Goal: Find specific page/section: Find specific page/section

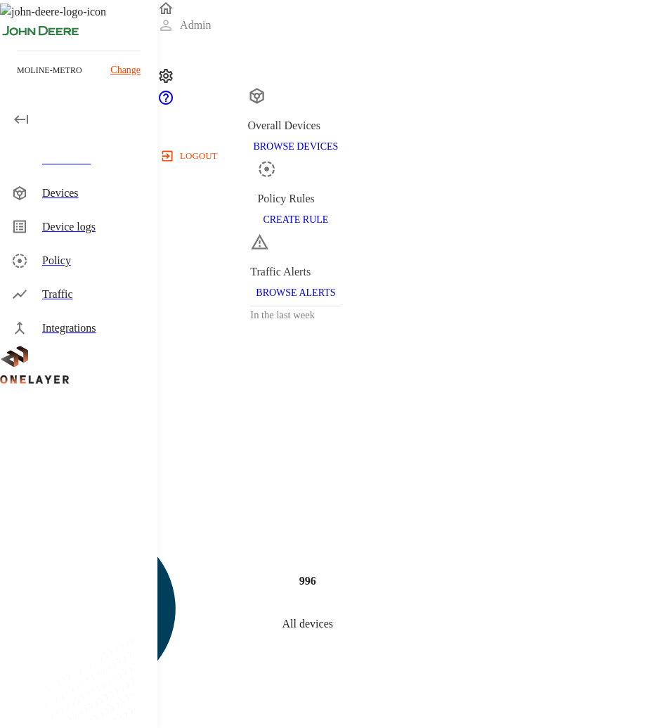
click at [114, 188] on div "Devices" at bounding box center [94, 193] width 104 height 17
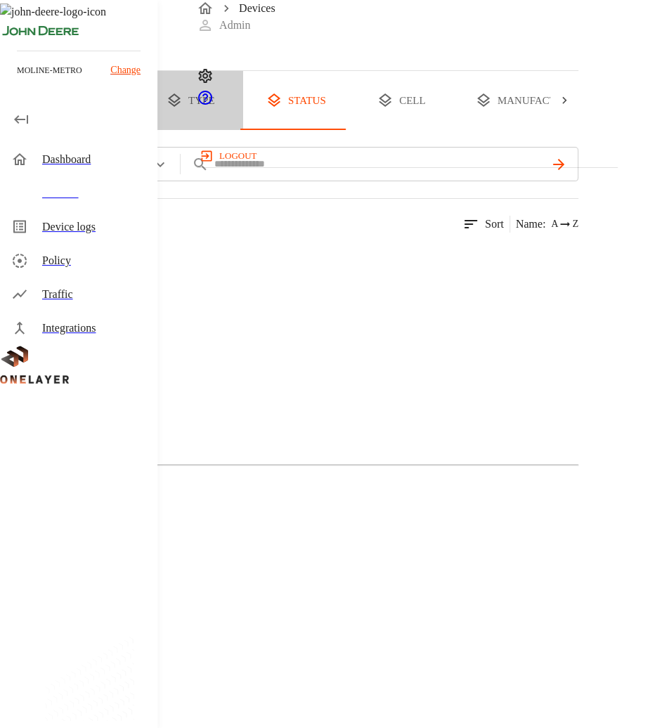
click at [243, 130] on button "type" at bounding box center [190, 100] width 105 height 59
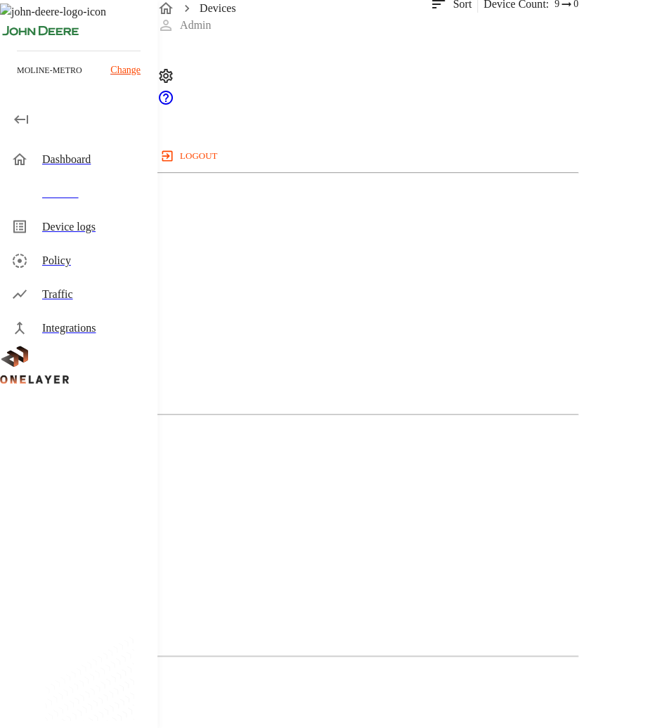
scroll to position [221, 0]
click at [72, 512] on figure at bounding box center [50, 520] width 44 height 17
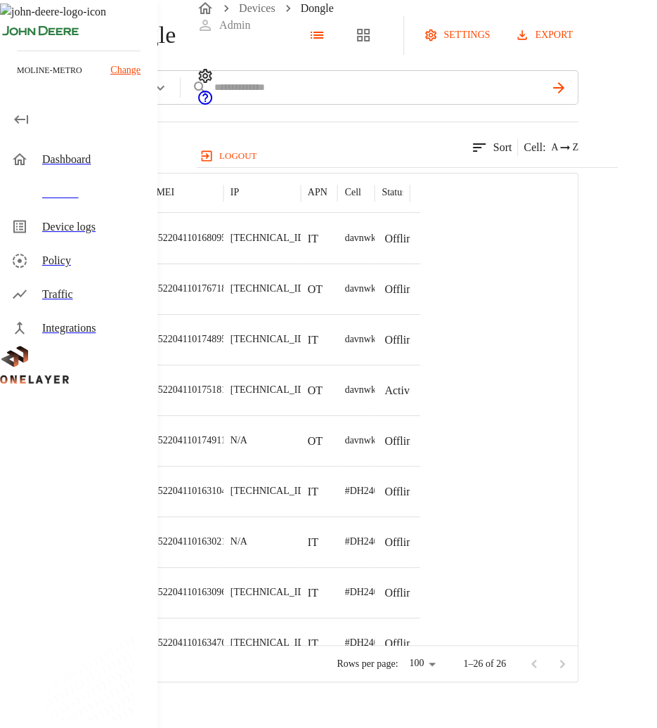
scroll to position [371, 0]
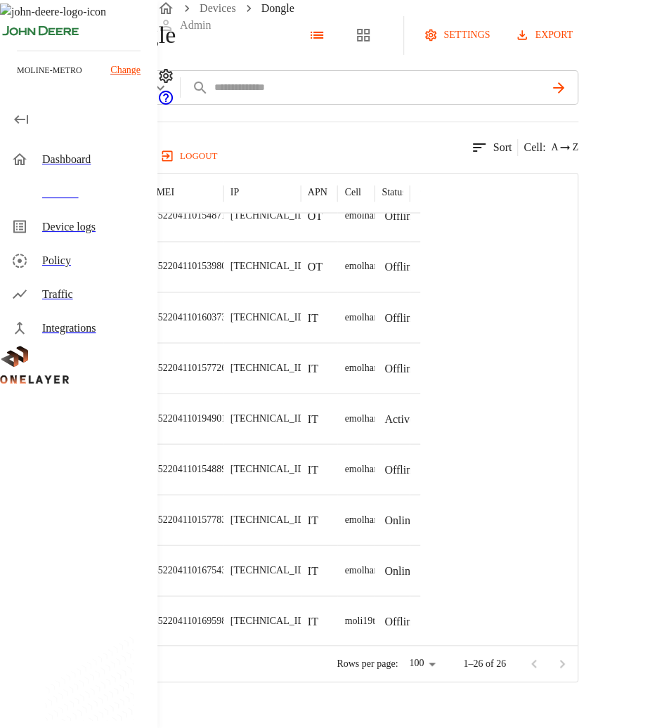
click at [631, 473] on div "Dongle settings export add filter IMSI **** 26 results match your criteria. Sor…" at bounding box center [328, 341] width 657 height 682
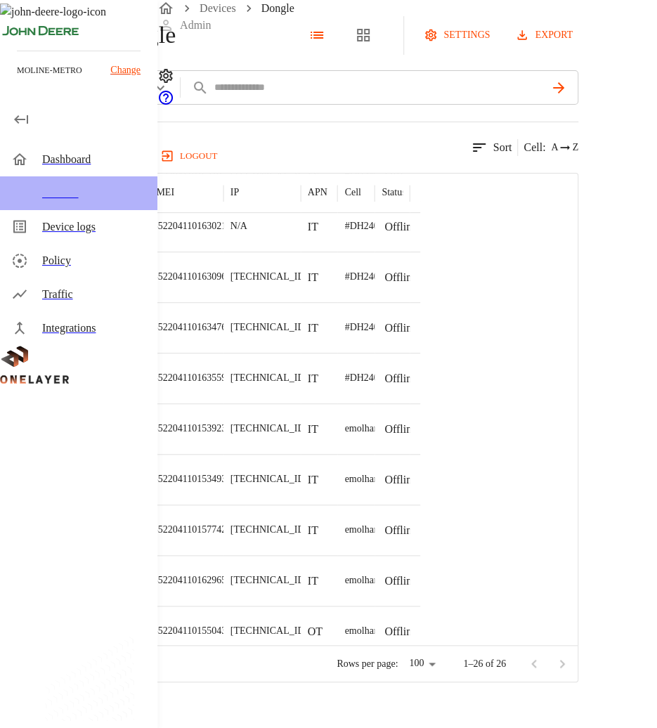
click at [66, 203] on div "Devices" at bounding box center [78, 193] width 157 height 34
